Goal: Task Accomplishment & Management: Manage account settings

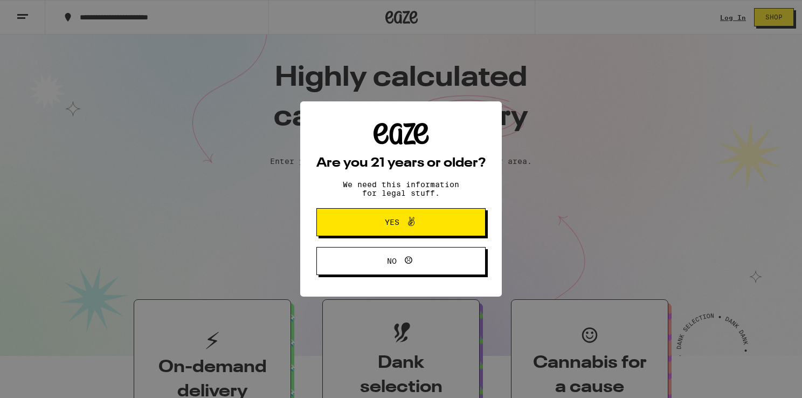
click at [440, 221] on span "Yes" at bounding box center [401, 222] width 82 height 14
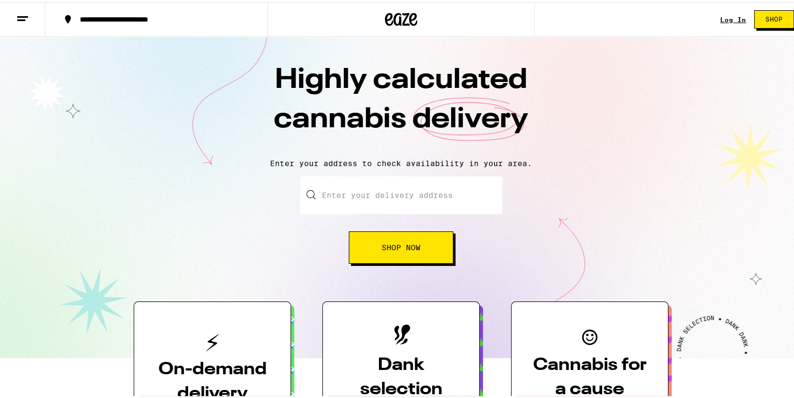
click at [737, 17] on link "Log In" at bounding box center [733, 17] width 26 height 7
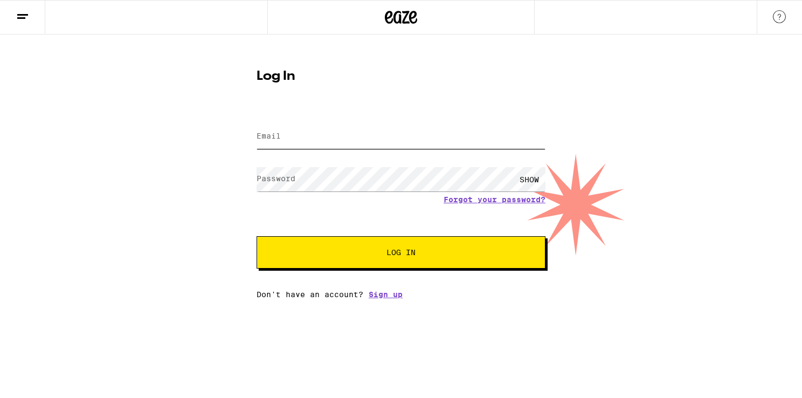
type input "[EMAIL_ADDRESS][DOMAIN_NAME]"
click at [525, 177] on div "SHOW" at bounding box center [529, 179] width 32 height 24
click at [225, 194] on div "Log In Email Email [EMAIL_ADDRESS][DOMAIN_NAME] Password Password HIDE Forgot y…" at bounding box center [401, 166] width 802 height 264
click at [380, 253] on span "Log In" at bounding box center [401, 252] width 202 height 8
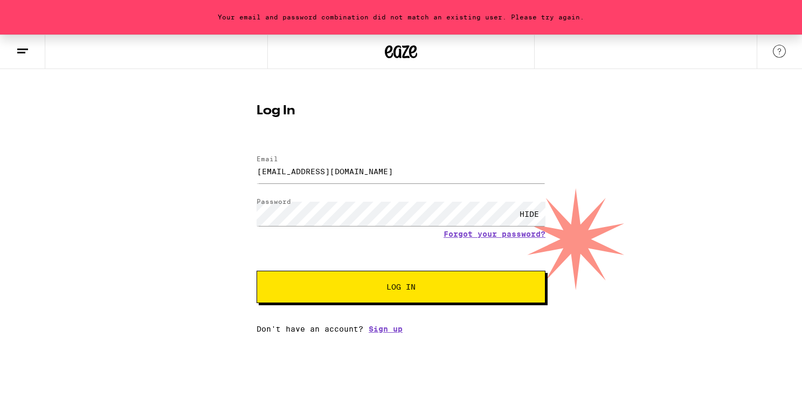
click at [427, 292] on button "Log In" at bounding box center [401, 287] width 289 height 32
click at [425, 291] on span "Log In" at bounding box center [401, 287] width 202 height 8
